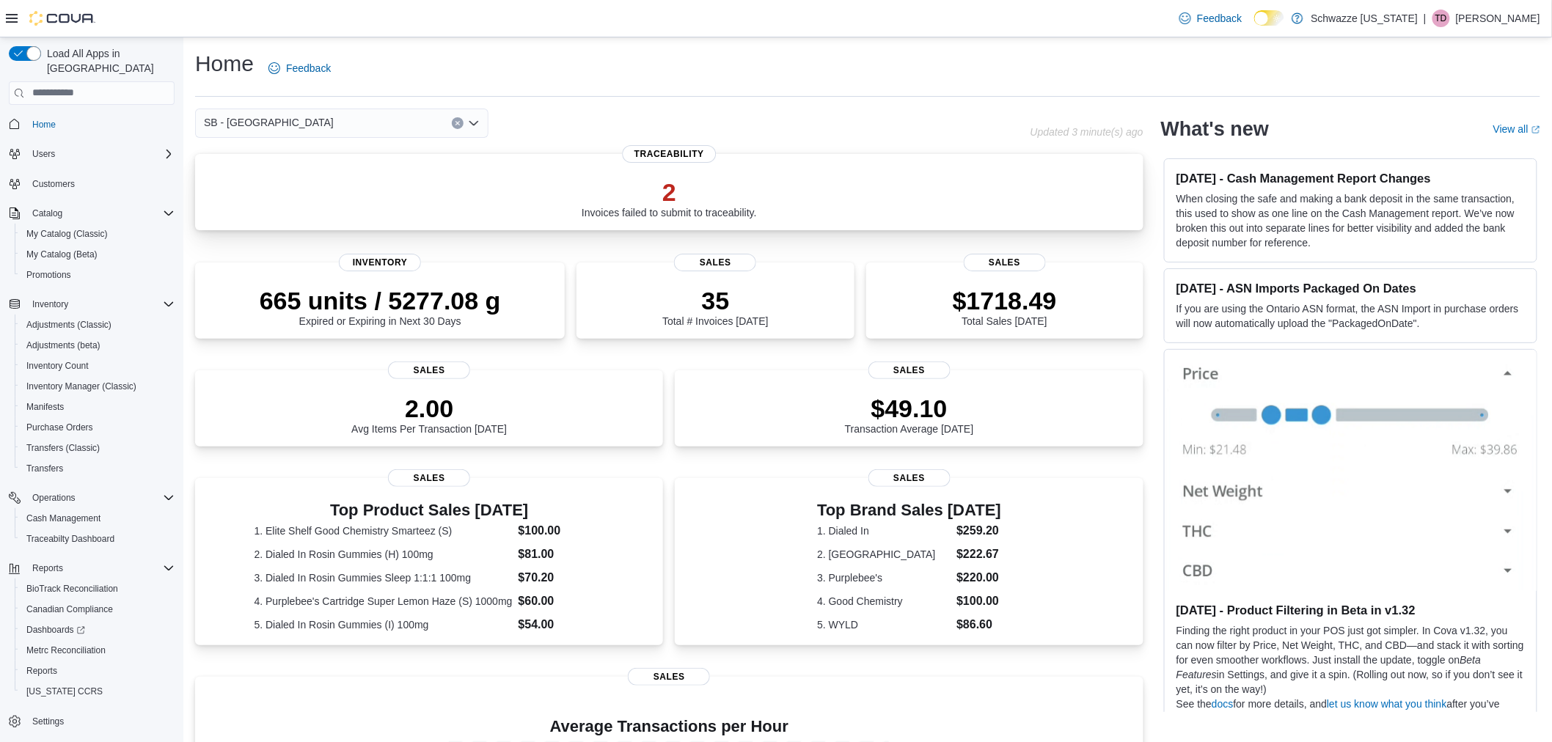
click at [669, 191] on p "2" at bounding box center [668, 191] width 175 height 29
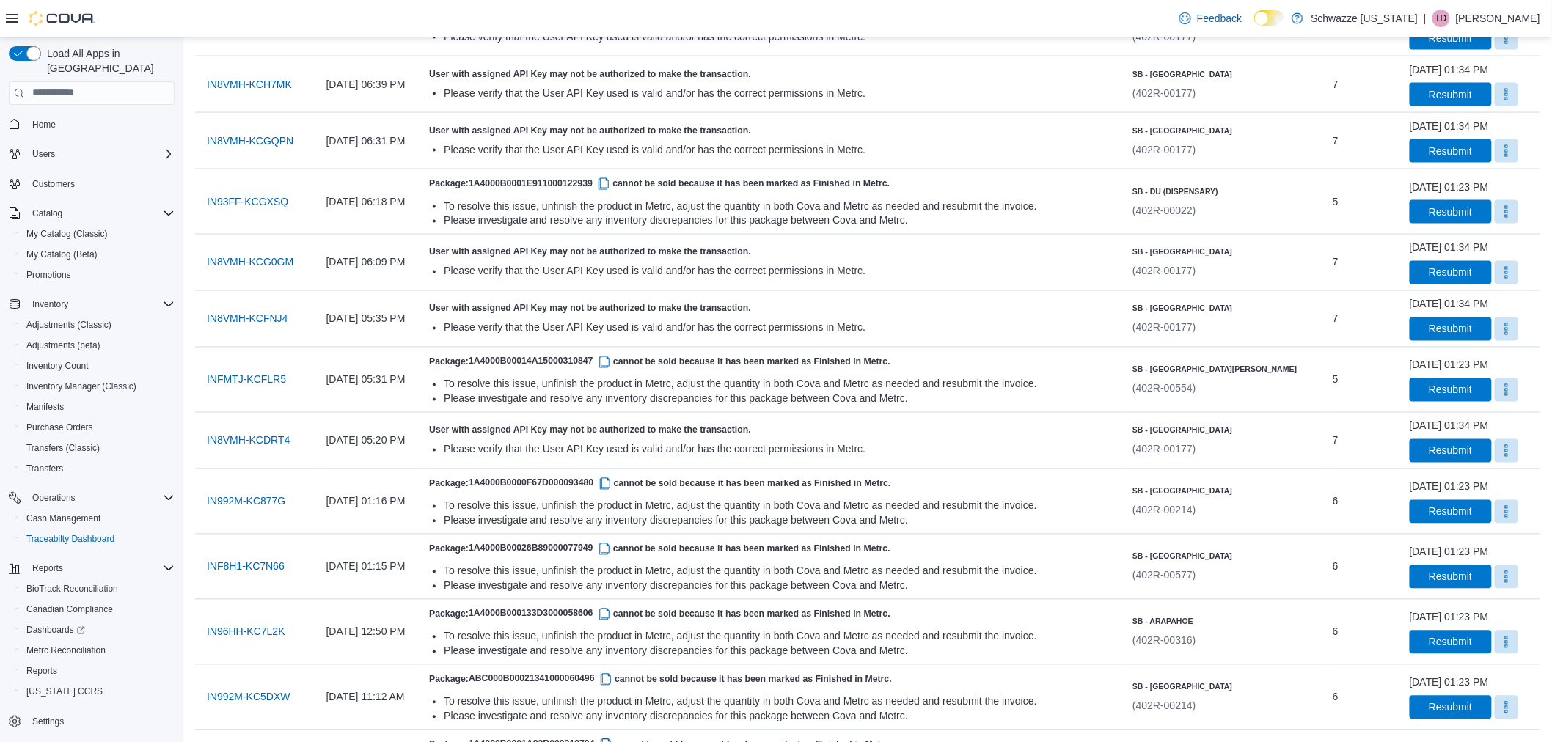
scroll to position [977, 0]
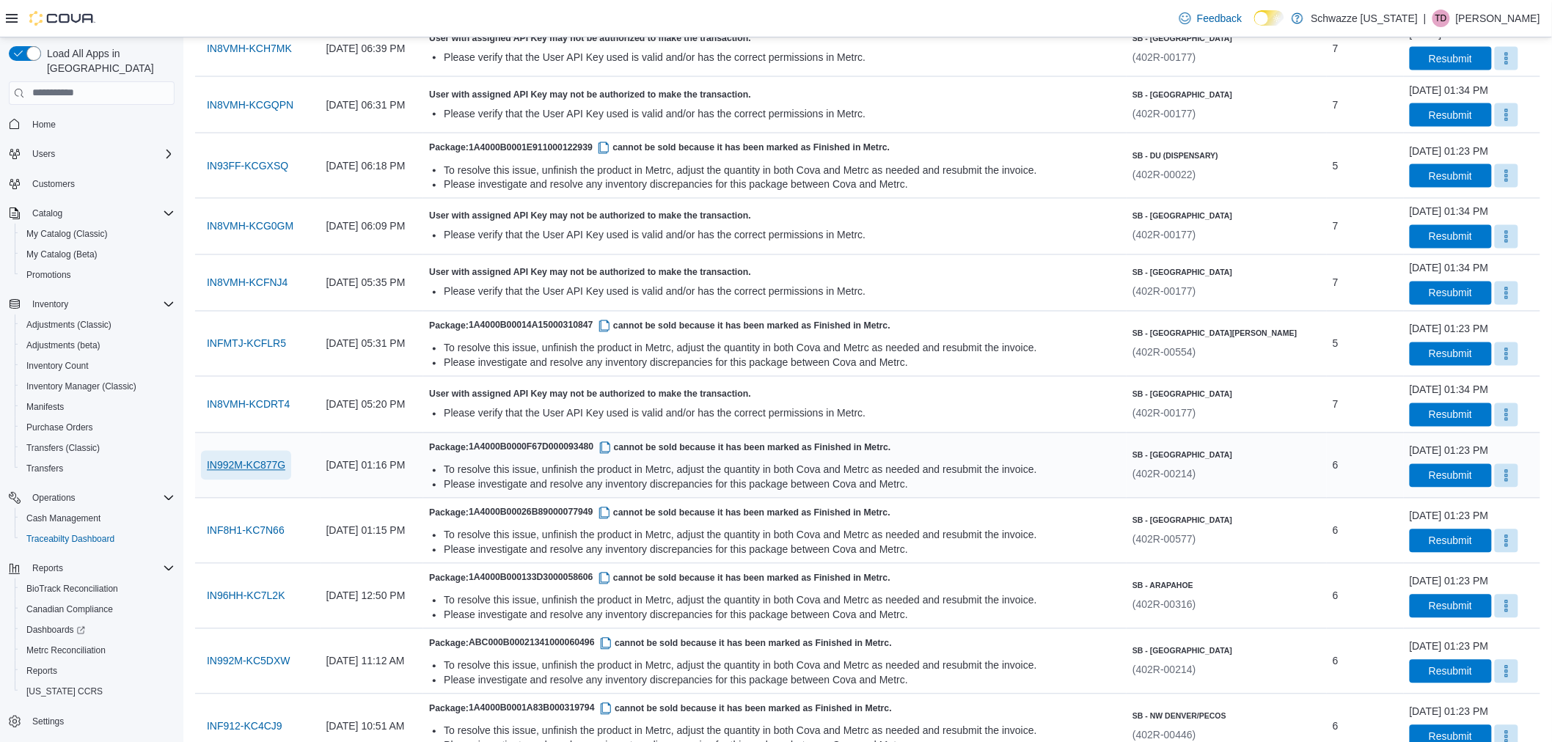
click at [281, 463] on span "IN992M-KC877G" at bounding box center [246, 465] width 78 height 15
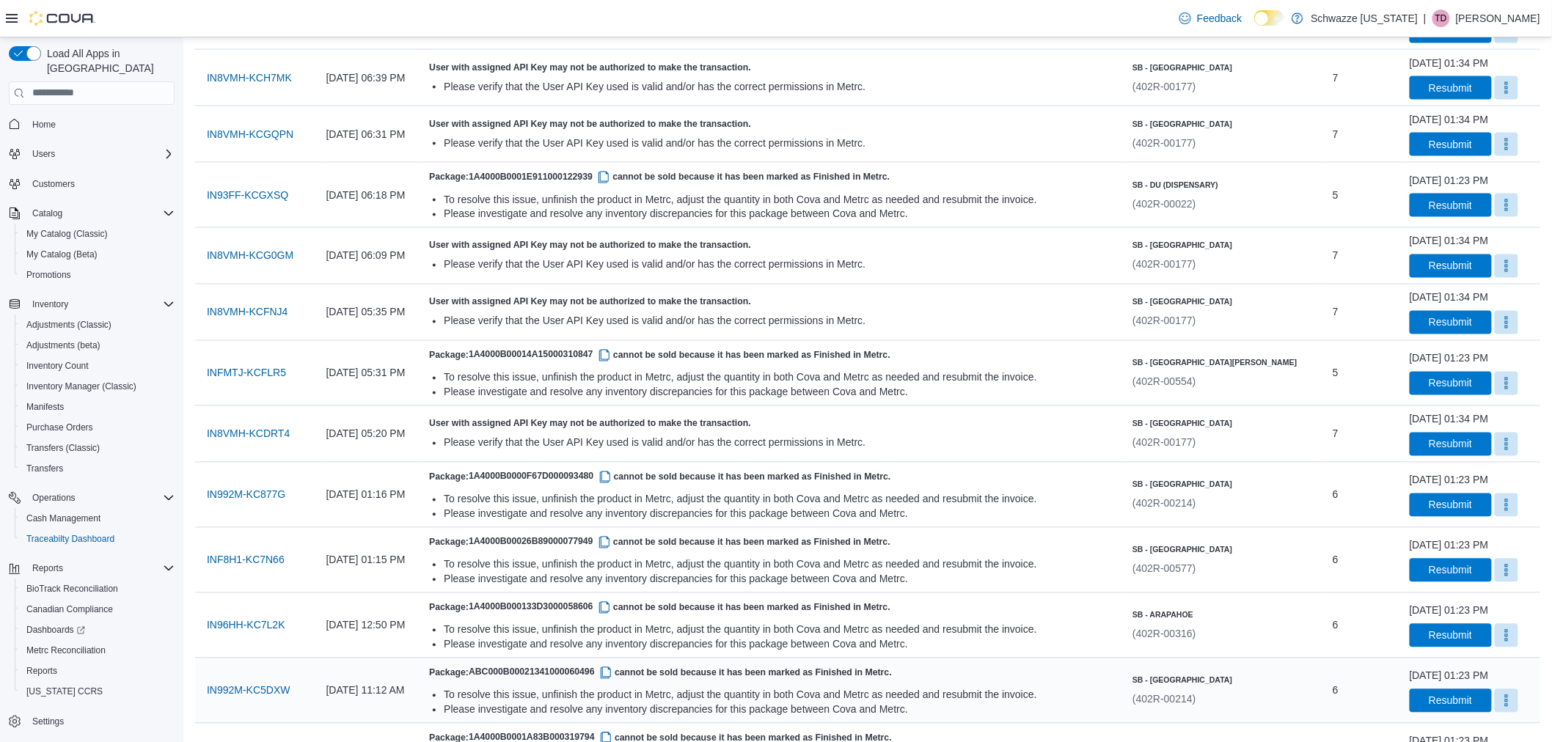
scroll to position [896, 0]
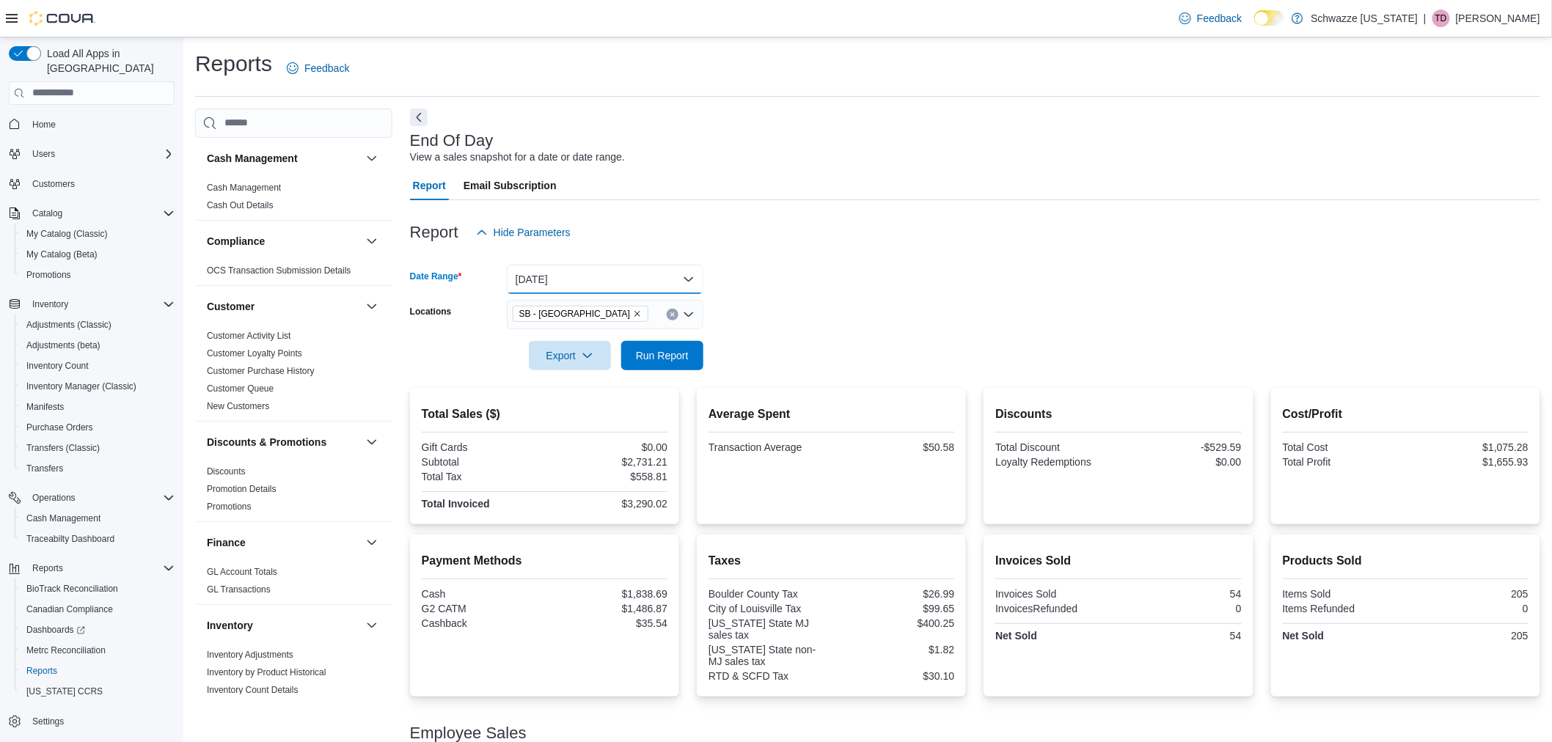
click at [655, 270] on button "[DATE]" at bounding box center [605, 279] width 197 height 29
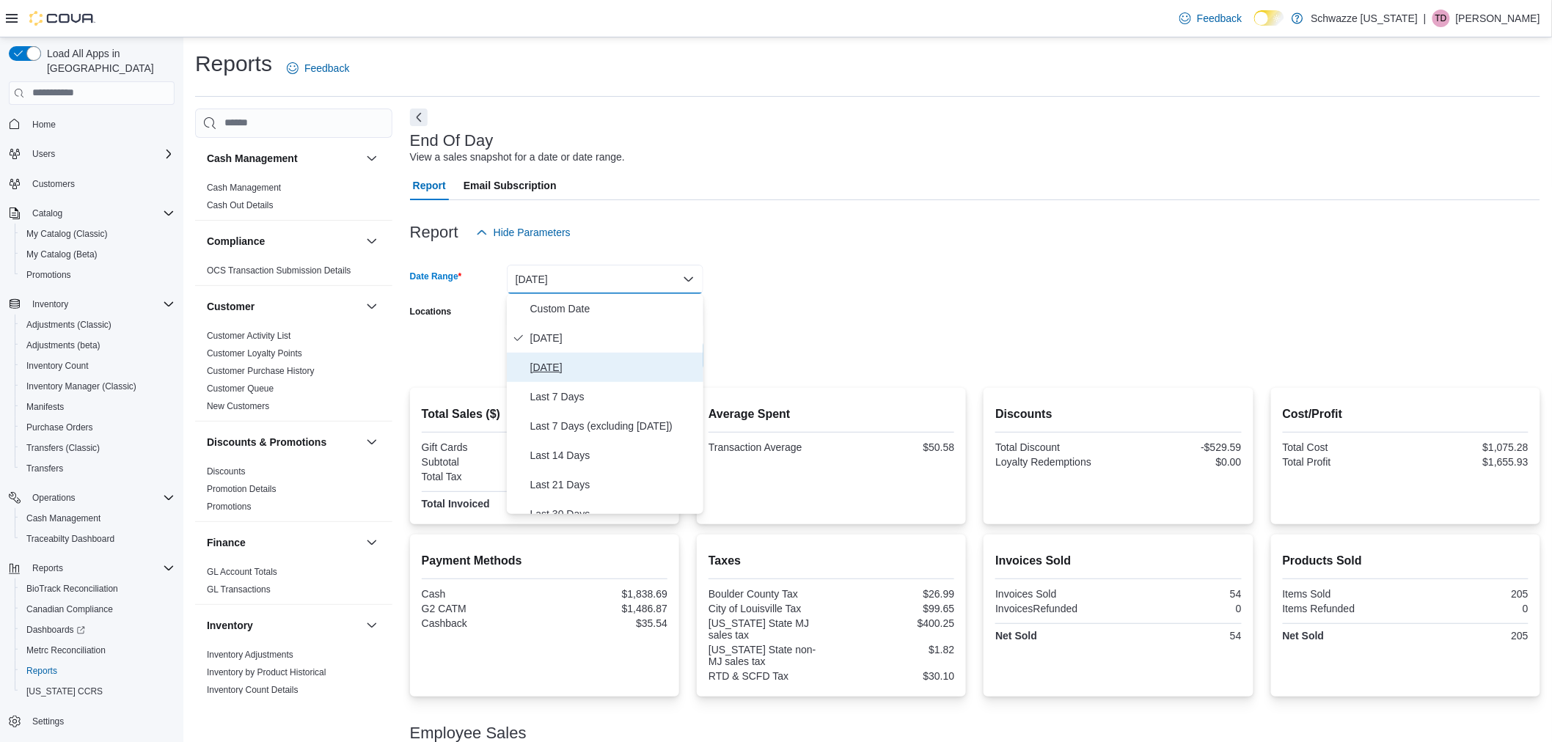
click at [624, 364] on span "Yesterday" at bounding box center [613, 368] width 167 height 18
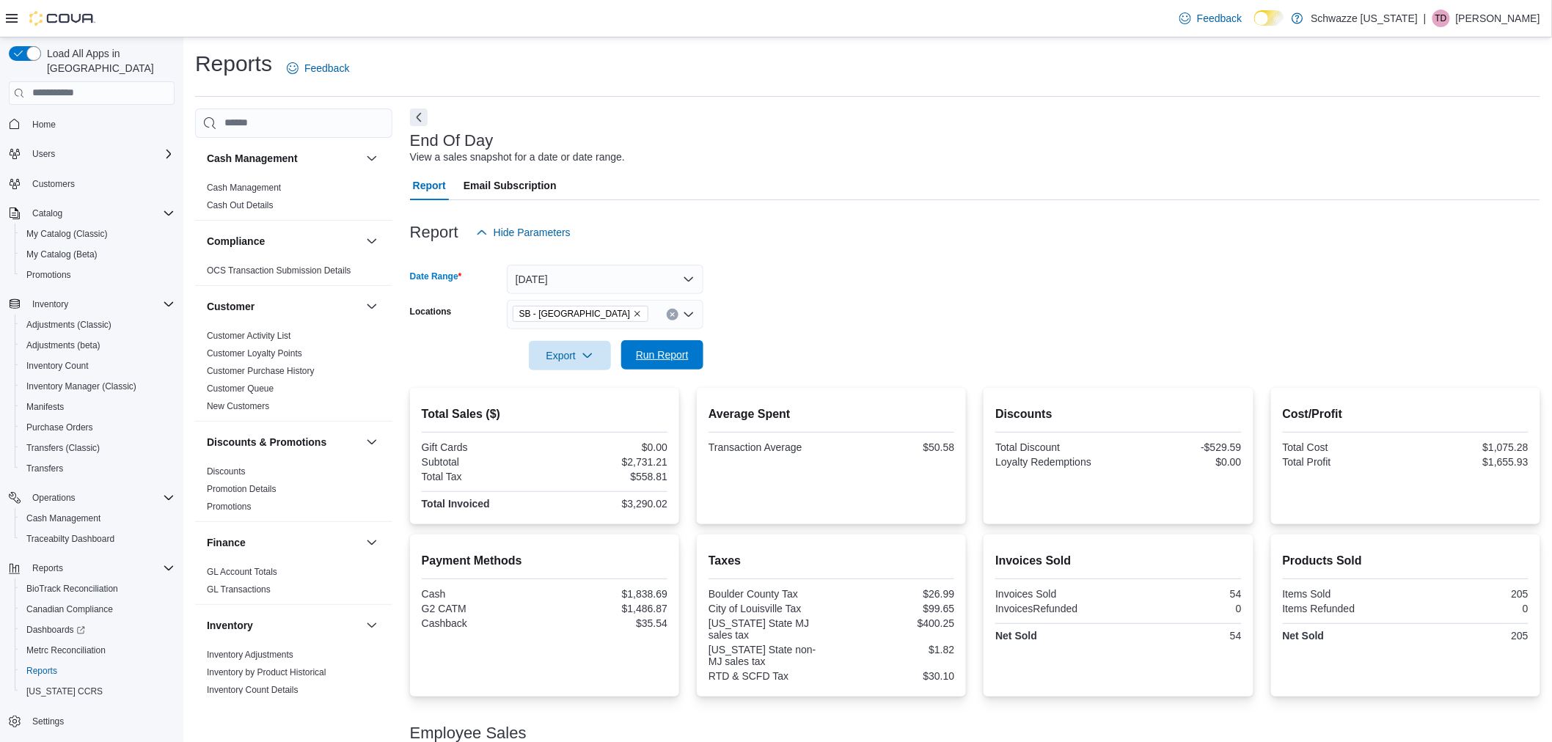
click at [675, 356] on span "Run Report" at bounding box center [662, 355] width 53 height 15
click at [635, 312] on div "SB - [GEOGRAPHIC_DATA]" at bounding box center [605, 314] width 197 height 29
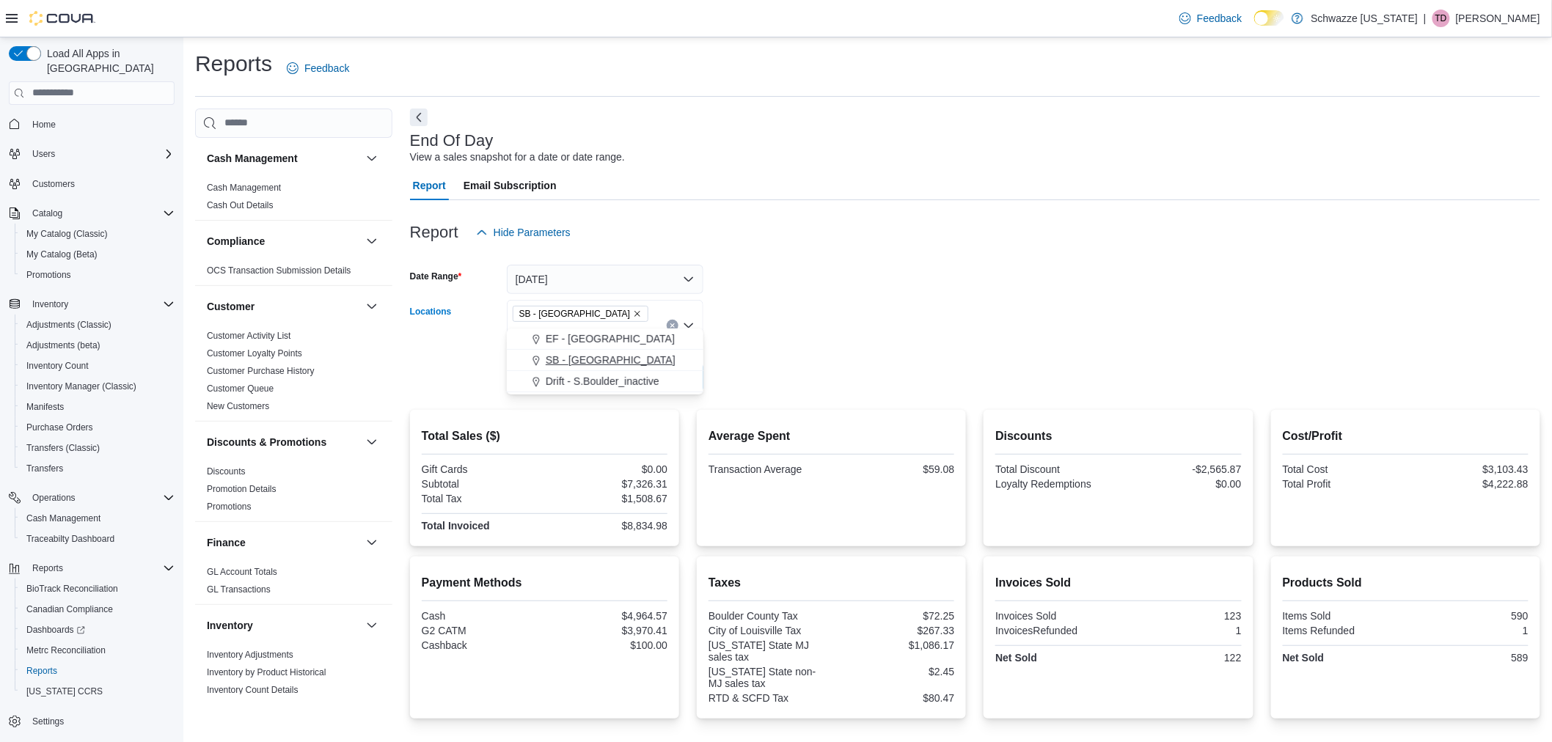
type input "***"
click at [574, 356] on span "SB - Boulder" at bounding box center [611, 360] width 130 height 15
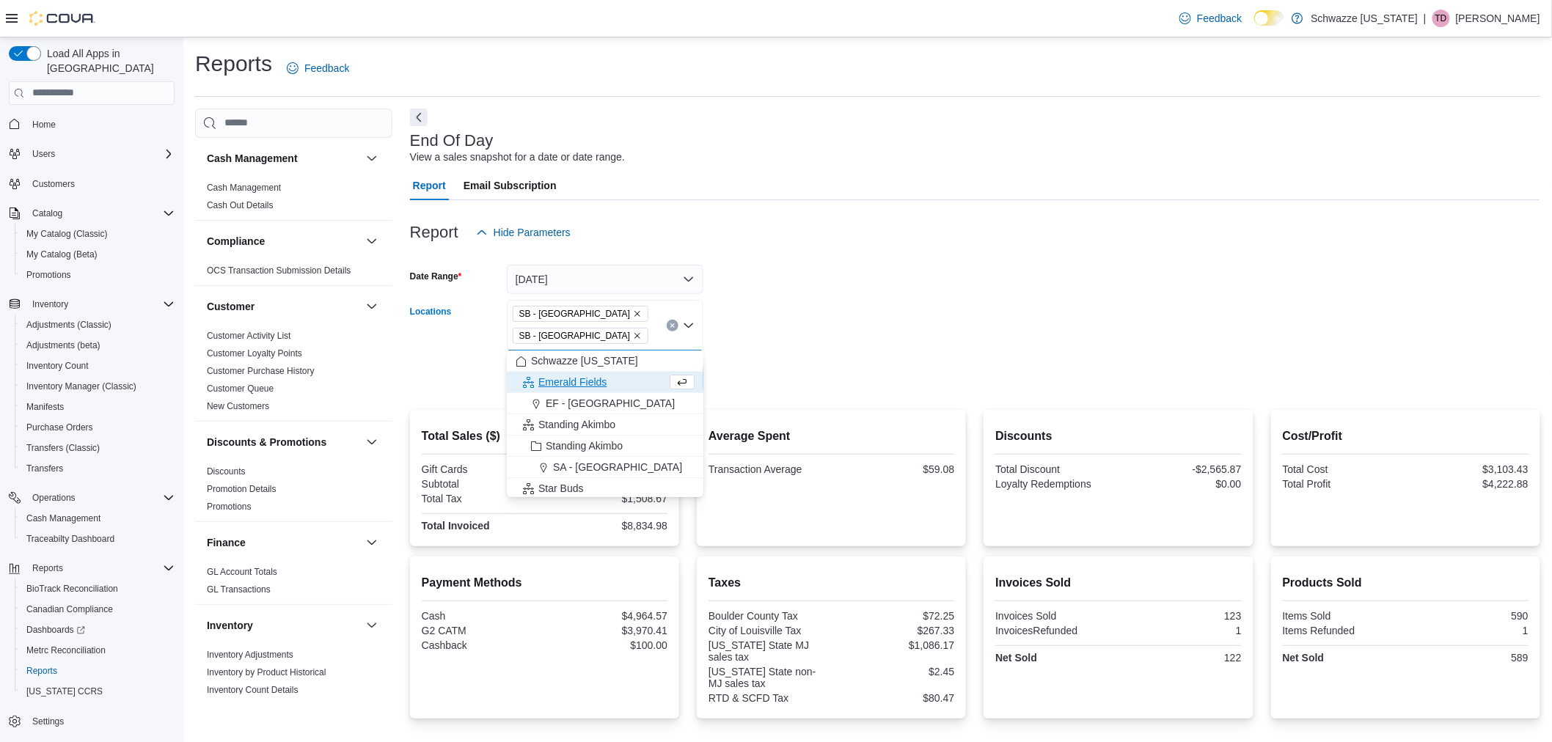
click at [633, 334] on icon "Remove SB - Louisville from selection in this group" at bounding box center [637, 335] width 9 height 9
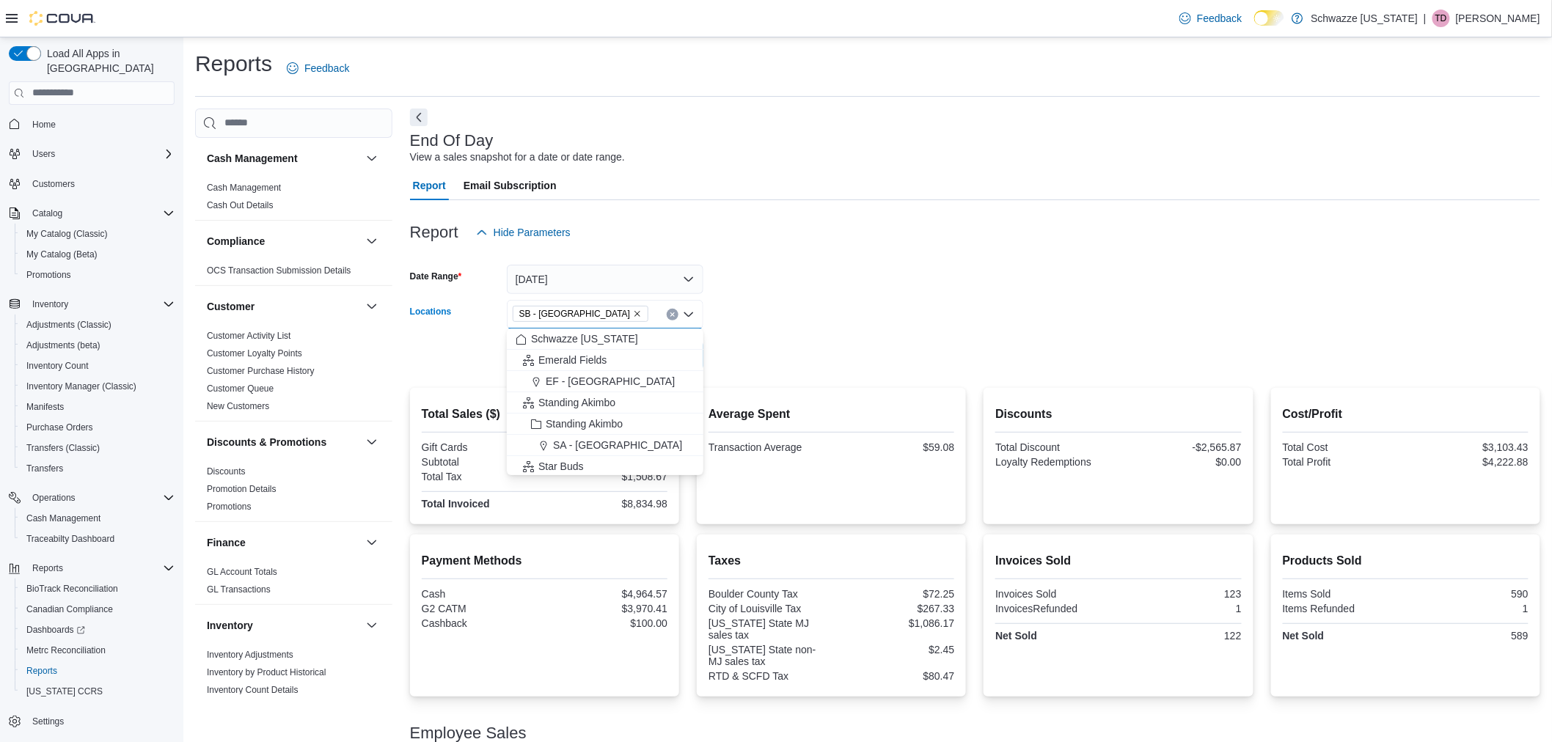
click at [782, 363] on form "Date Range Yesterday Locations SB - Boulder Combo box. Selected. SB - Boulder. …" at bounding box center [975, 308] width 1130 height 123
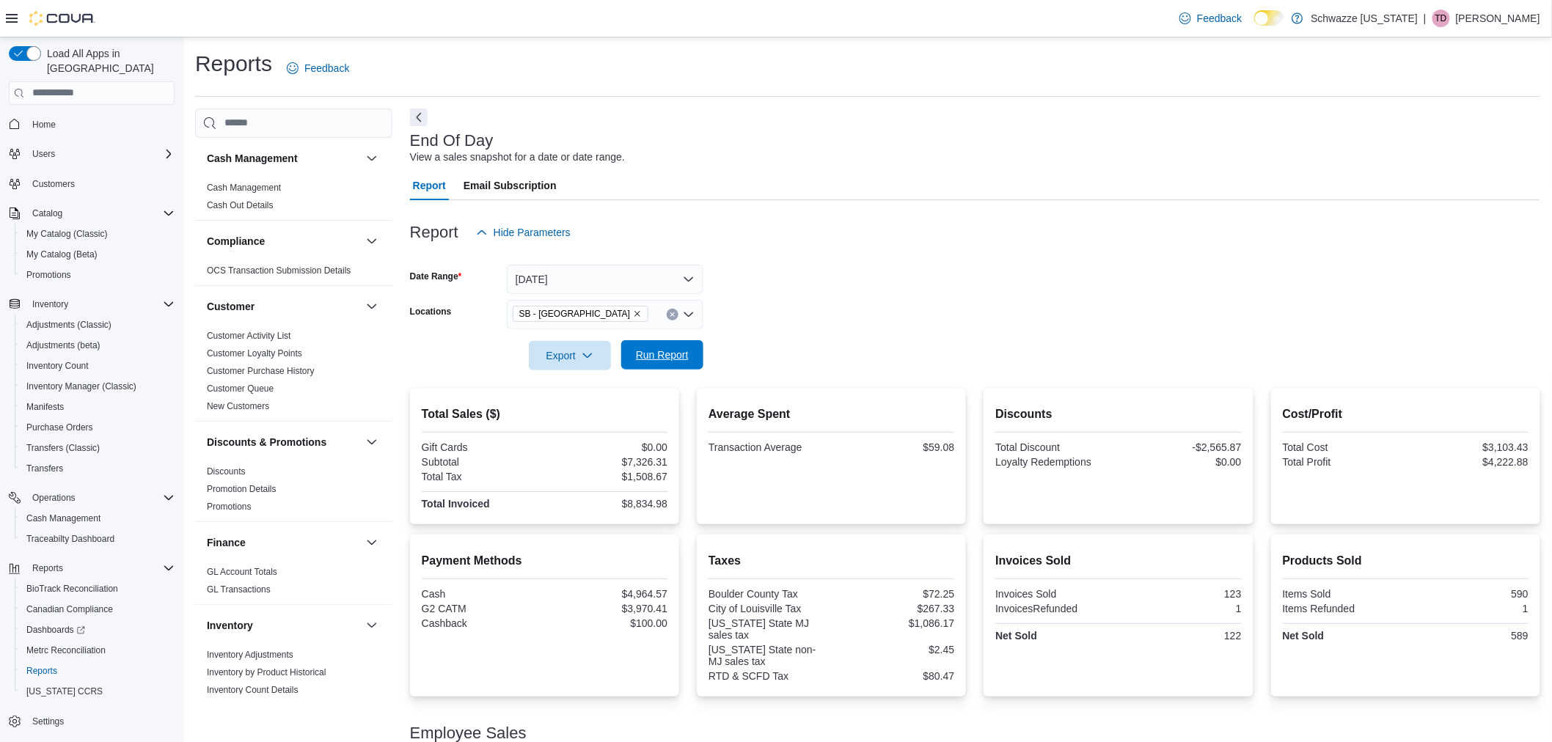
click at [671, 352] on span "Run Report" at bounding box center [662, 355] width 53 height 15
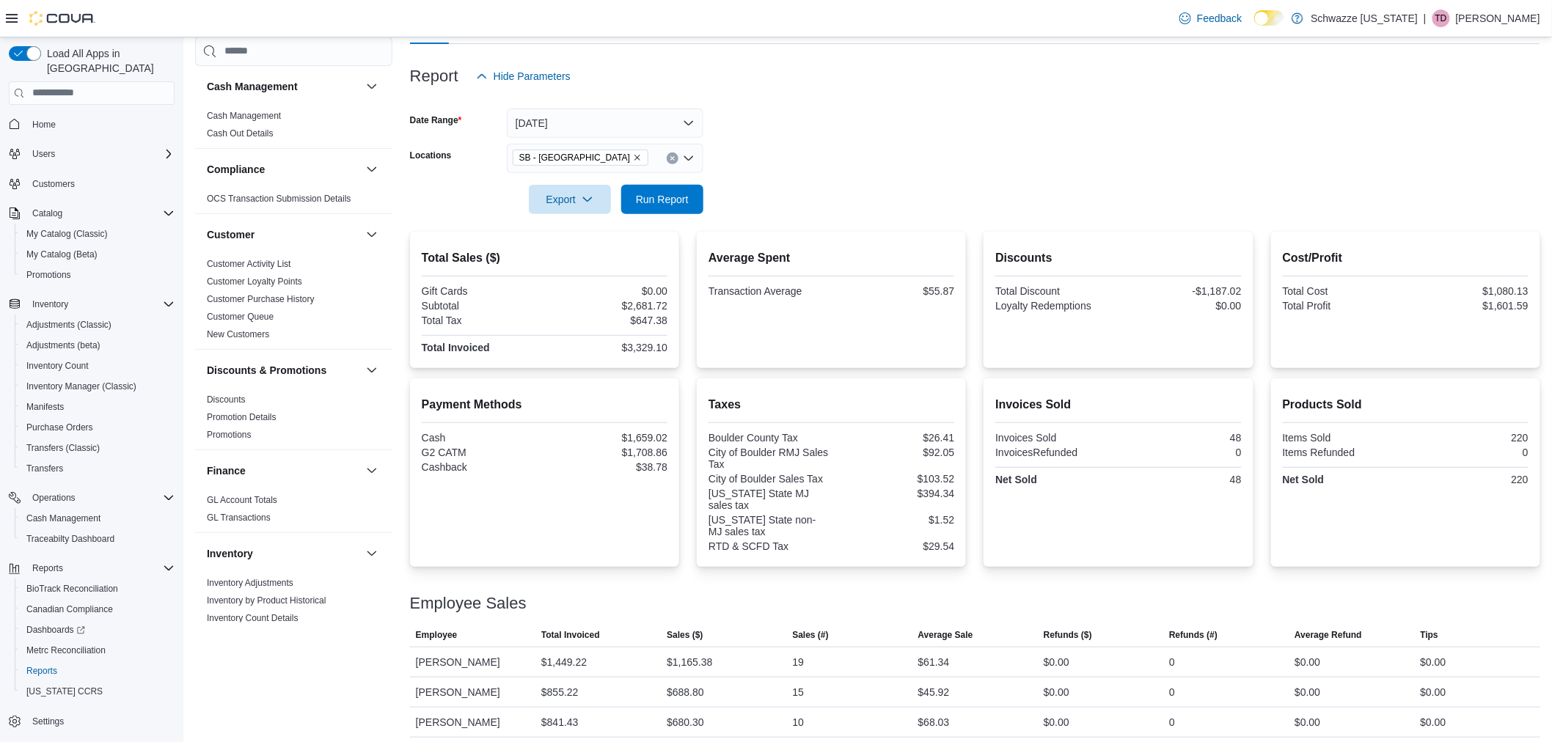
scroll to position [193, 0]
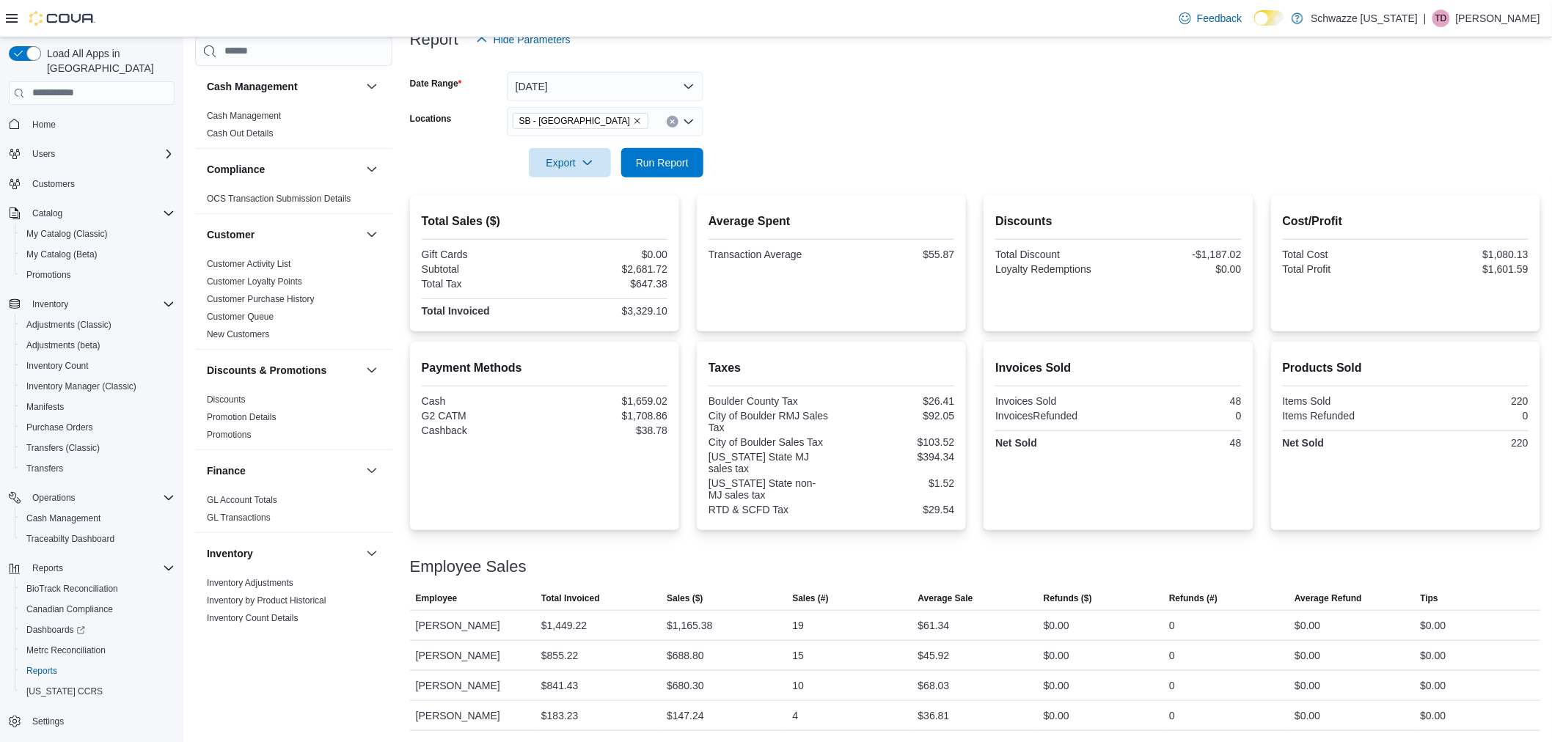
click at [623, 119] on div "SB - Boulder" at bounding box center [605, 121] width 197 height 29
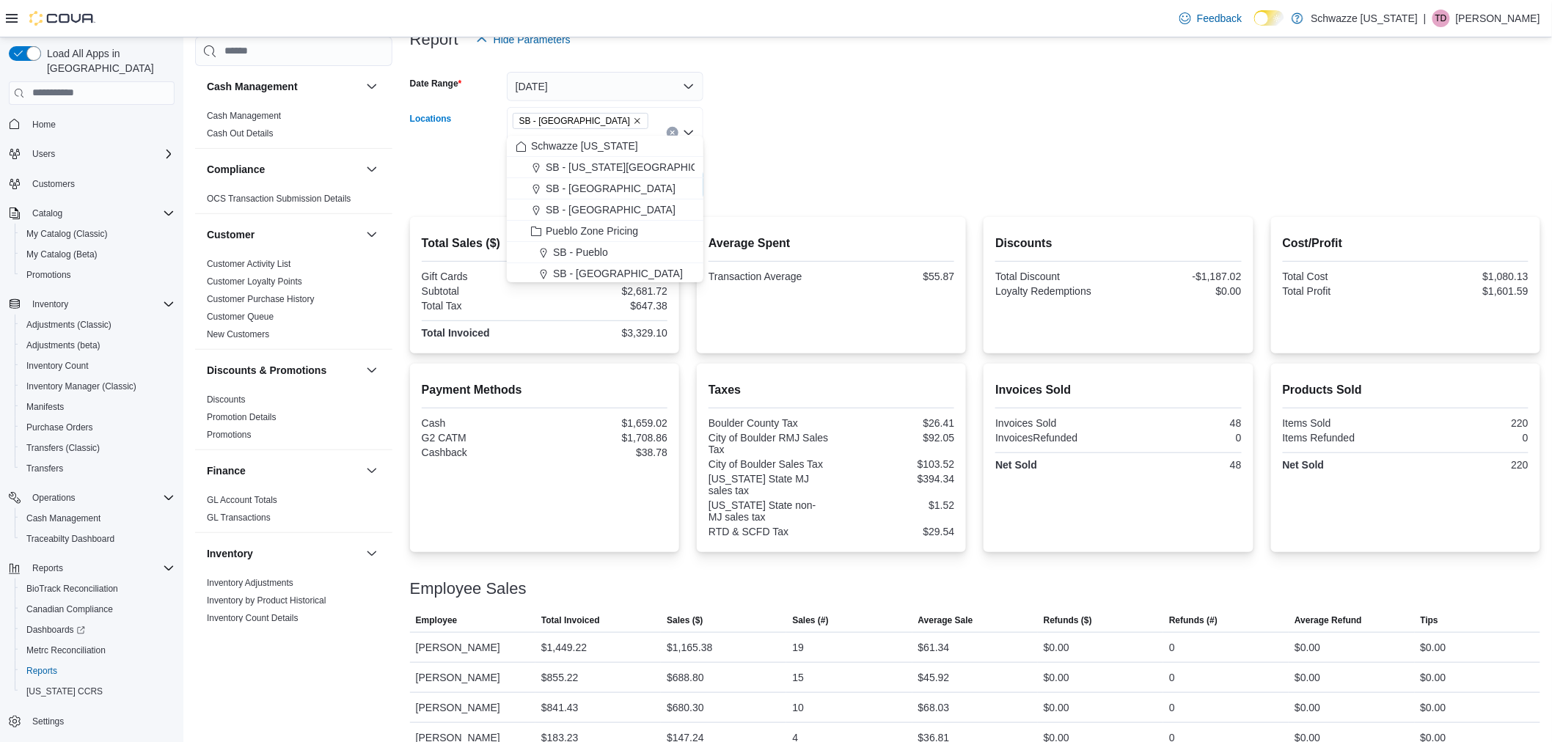
type input "*"
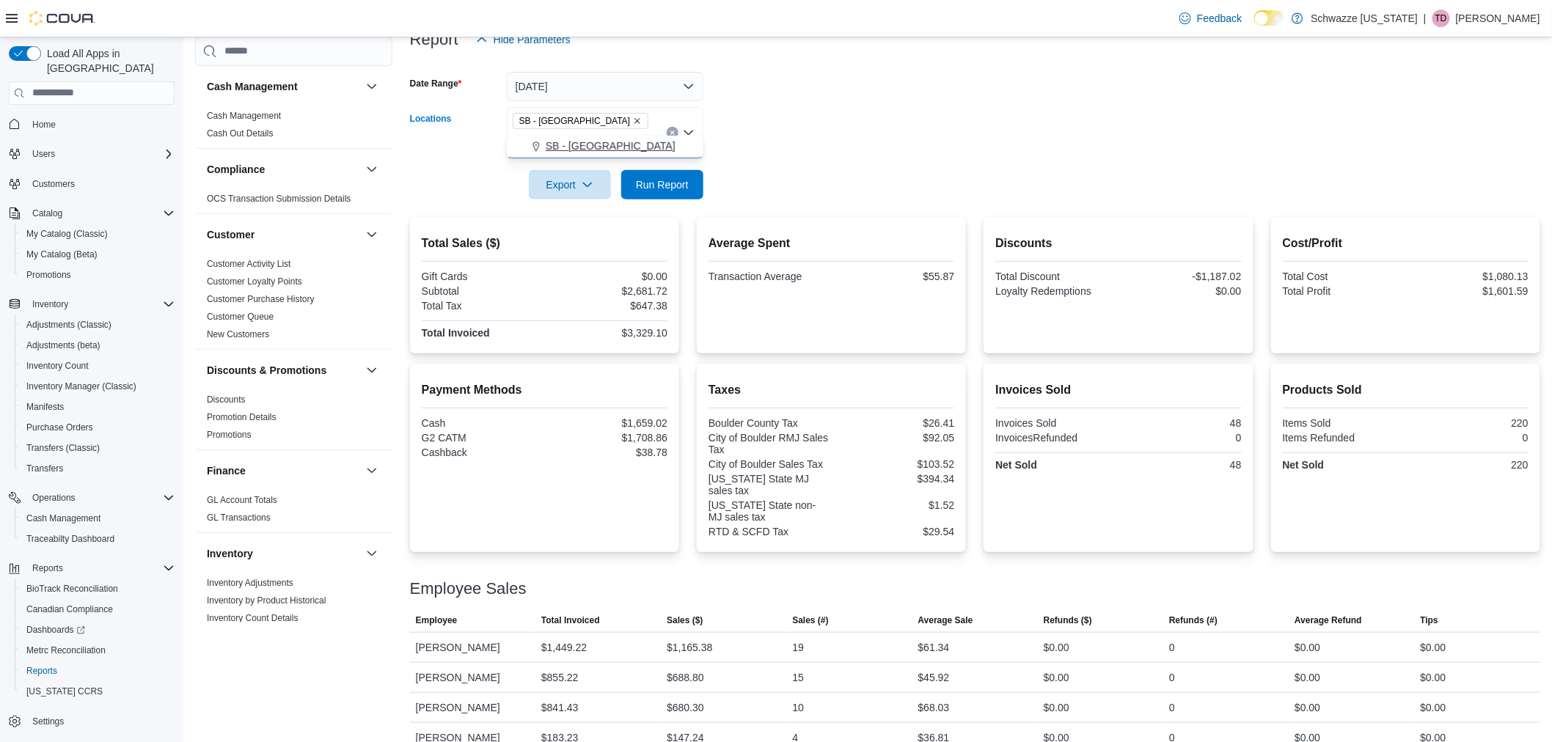
type input "***"
click at [632, 147] on div "SB - [GEOGRAPHIC_DATA]" at bounding box center [604, 146] width 179 height 15
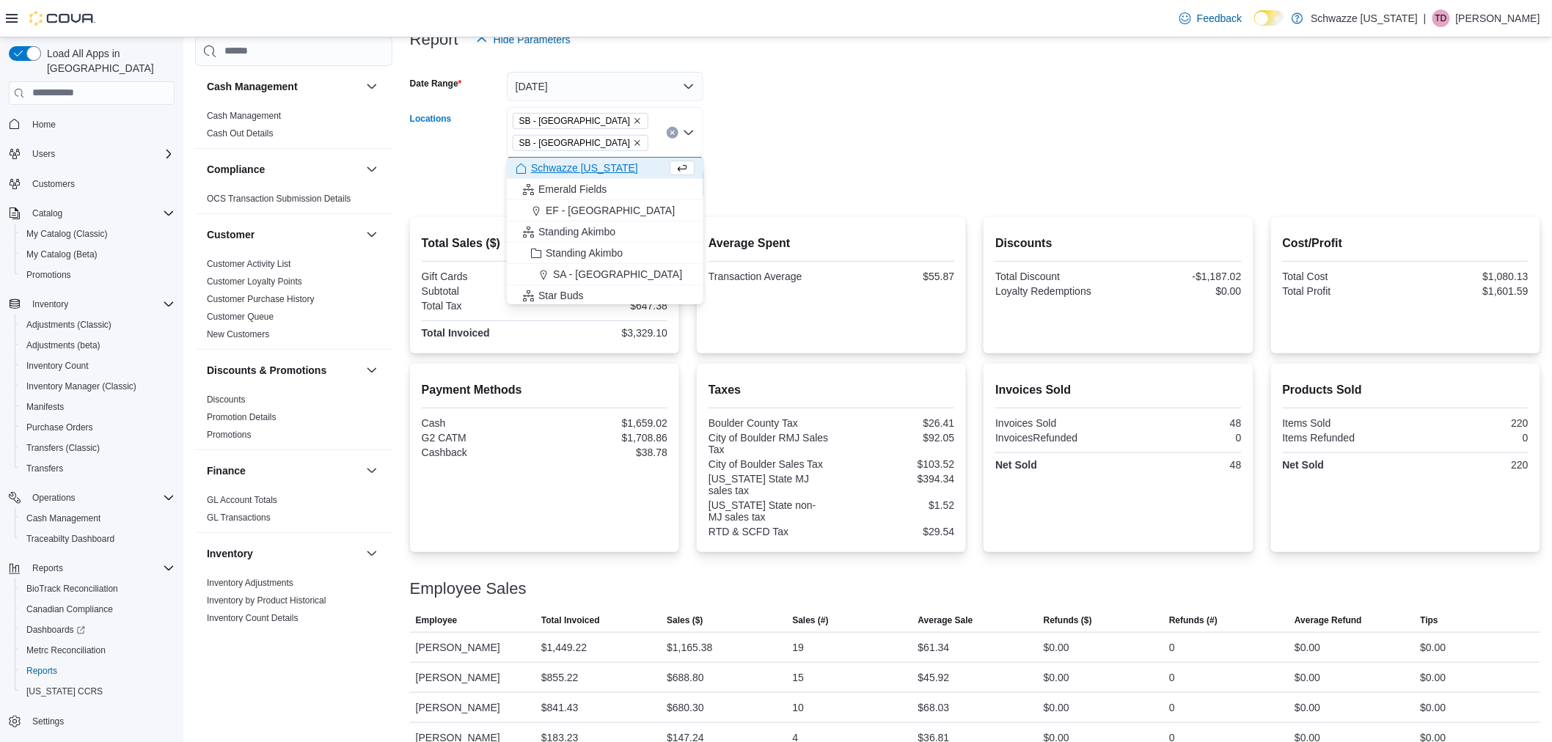
click at [633, 117] on icon "Remove SB - Boulder from selection in this group" at bounding box center [637, 121] width 9 height 9
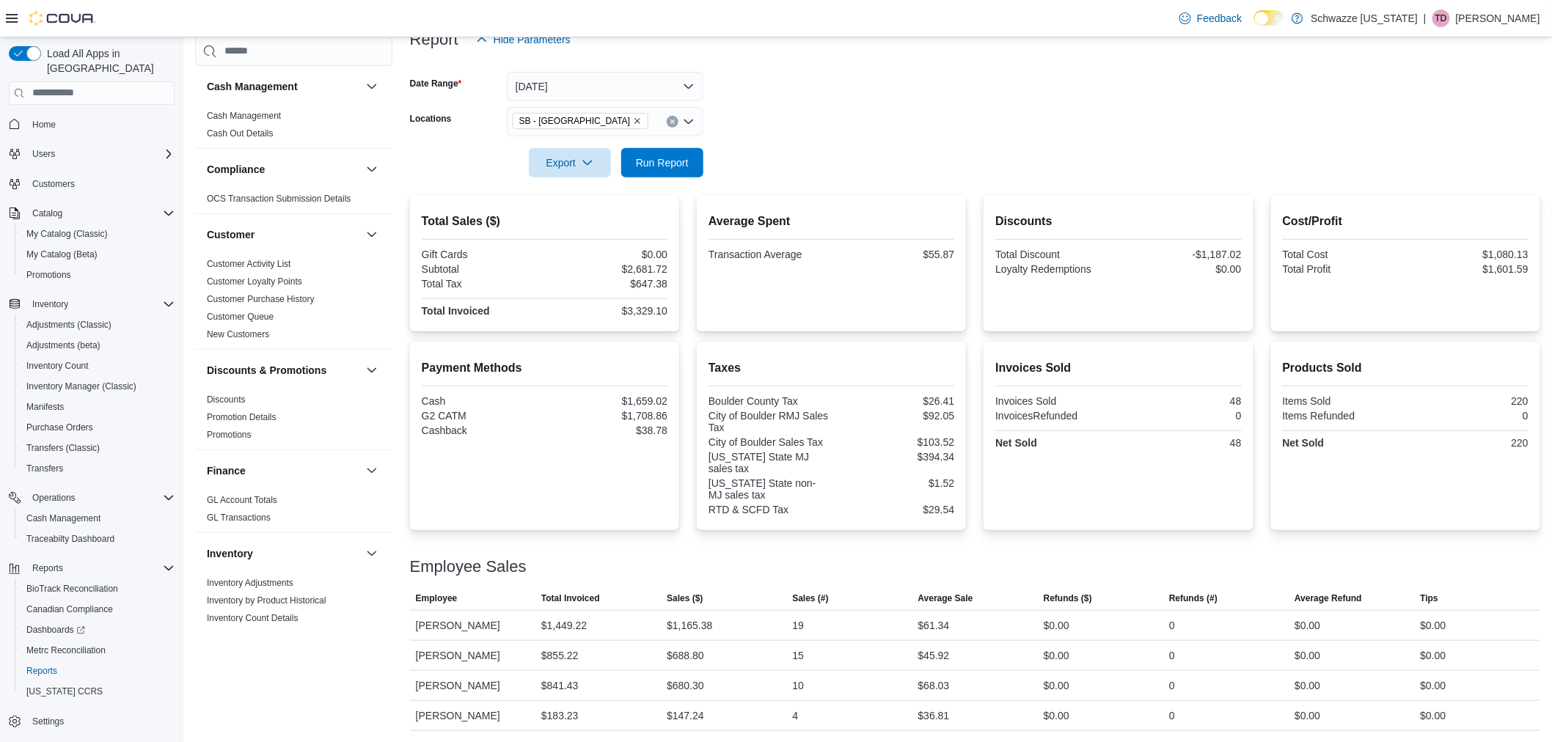
click at [801, 176] on form "Date Range Yesterday Locations SB - Louisville Export Run Report" at bounding box center [975, 115] width 1130 height 123
click at [672, 158] on span "Run Report" at bounding box center [662, 162] width 53 height 15
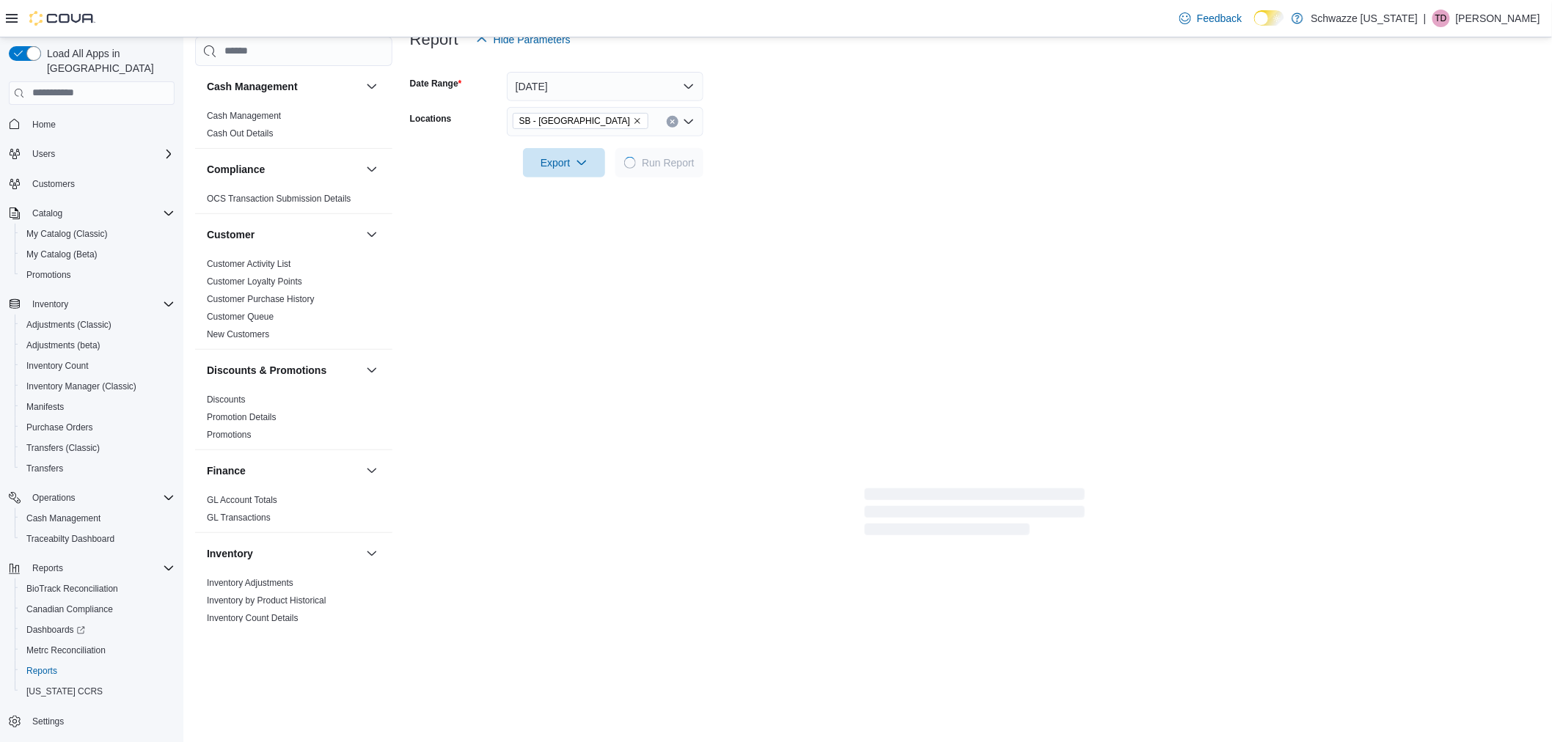
scroll to position [166, 0]
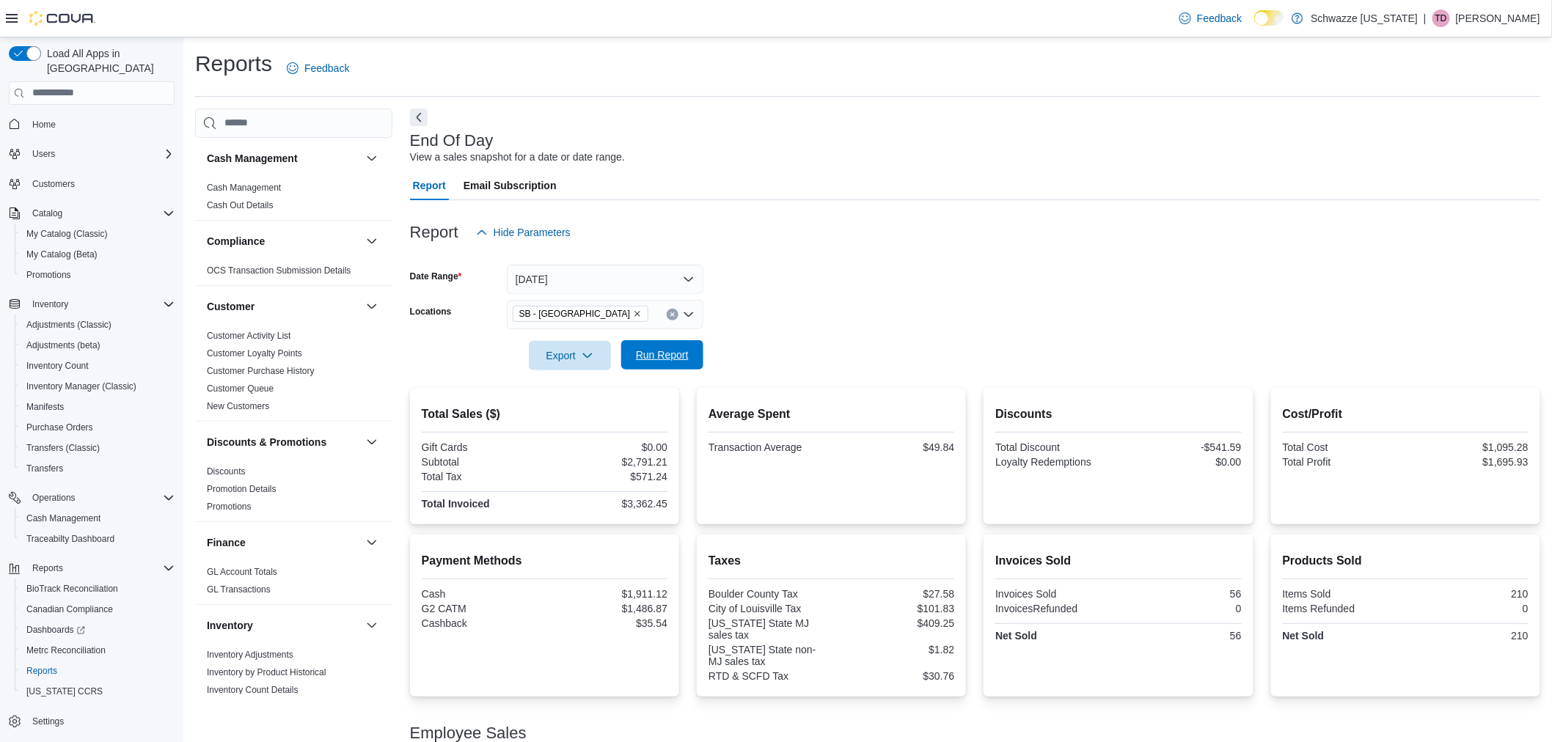
click at [676, 354] on span "Run Report" at bounding box center [662, 355] width 53 height 15
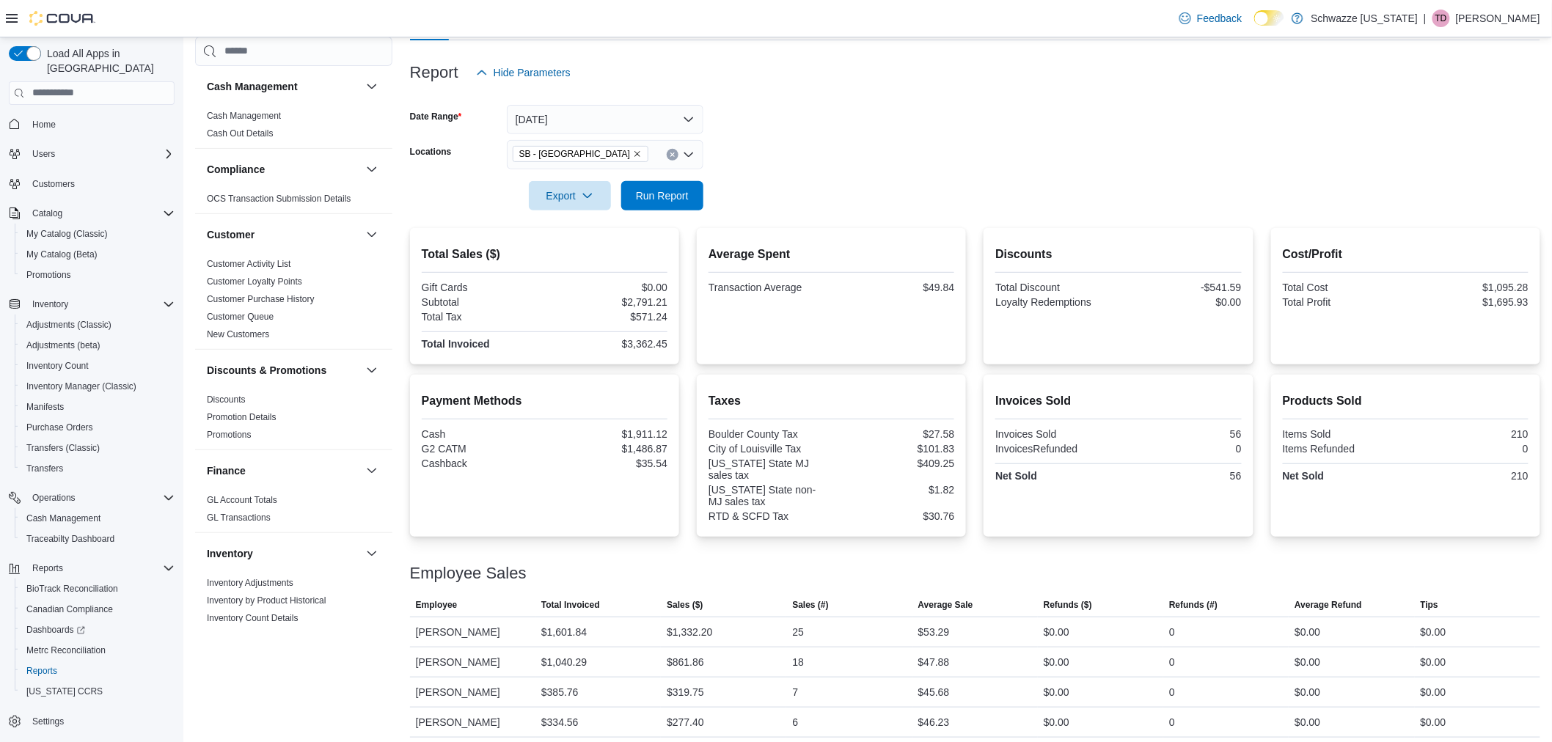
scroll to position [166, 0]
